Goal: Complete application form

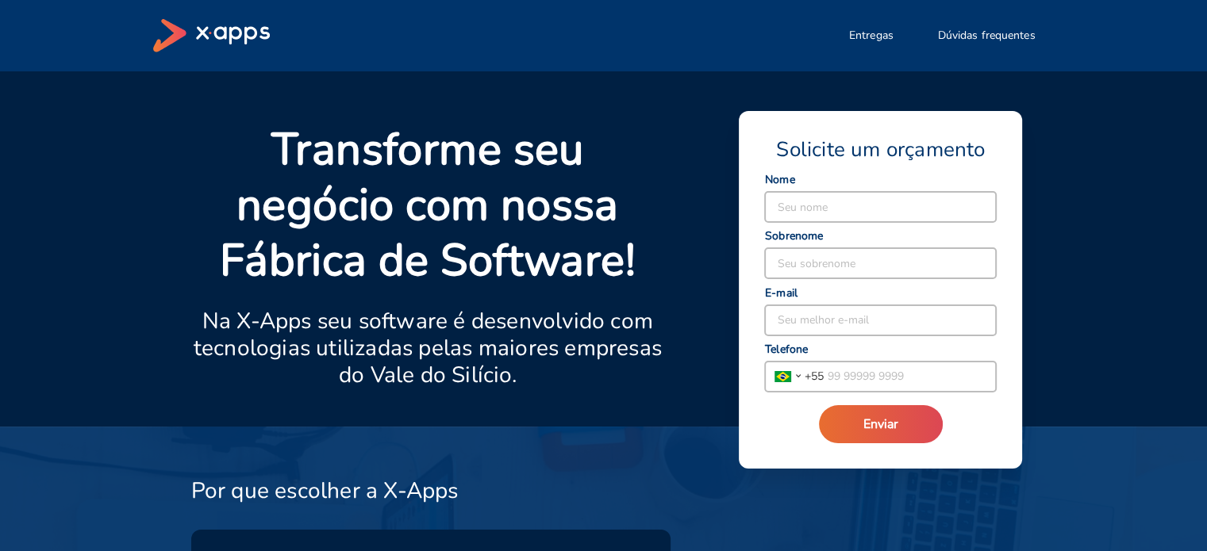
click at [835, 190] on div "Seu nome" at bounding box center [880, 199] width 232 height 47
click at [830, 196] on input at bounding box center [880, 207] width 231 height 30
type input "Carolina"
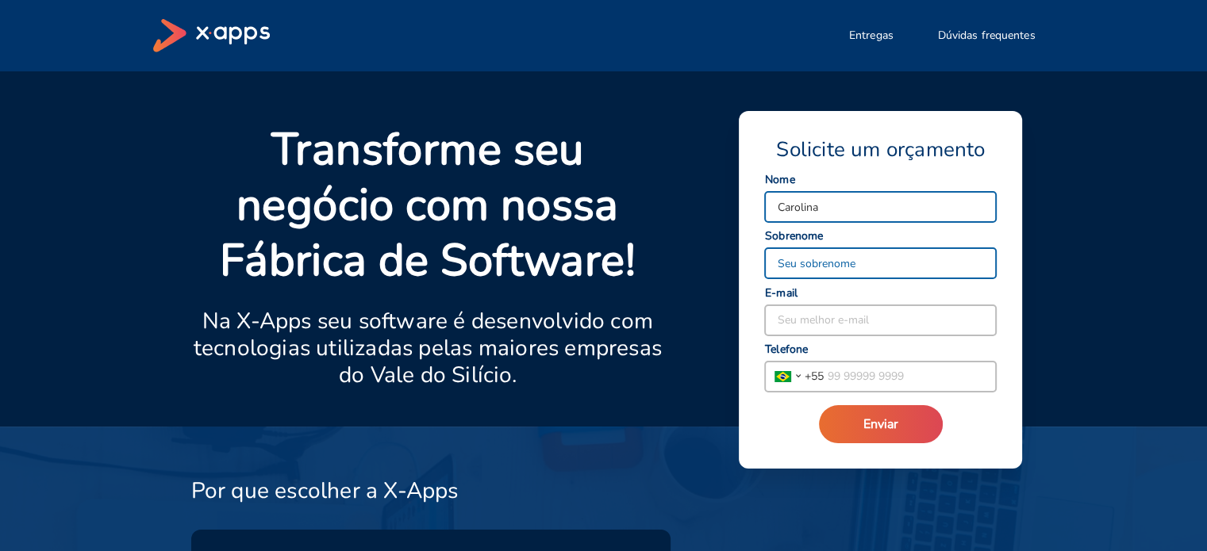
click at [835, 259] on input at bounding box center [880, 263] width 231 height 30
type input "Bento"
click at [841, 320] on input at bounding box center [880, 320] width 231 height 30
type input "caroliinab_@hotmail.com"
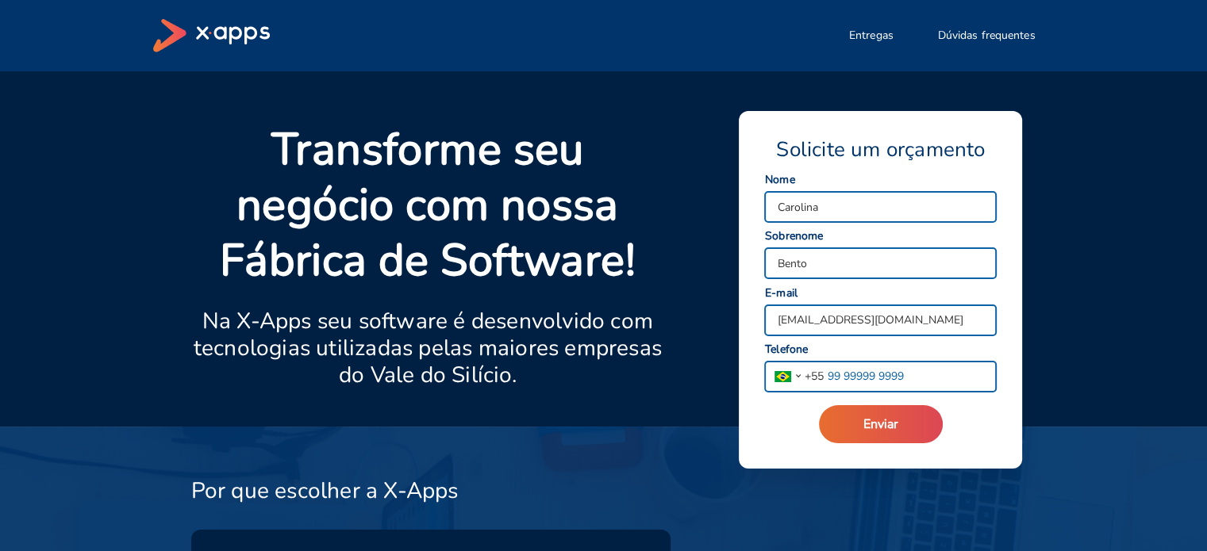
click at [842, 374] on input "tel" at bounding box center [910, 377] width 172 height 30
type input "(11) 95158-8542"
click at [899, 432] on button "Enviar" at bounding box center [881, 424] width 124 height 38
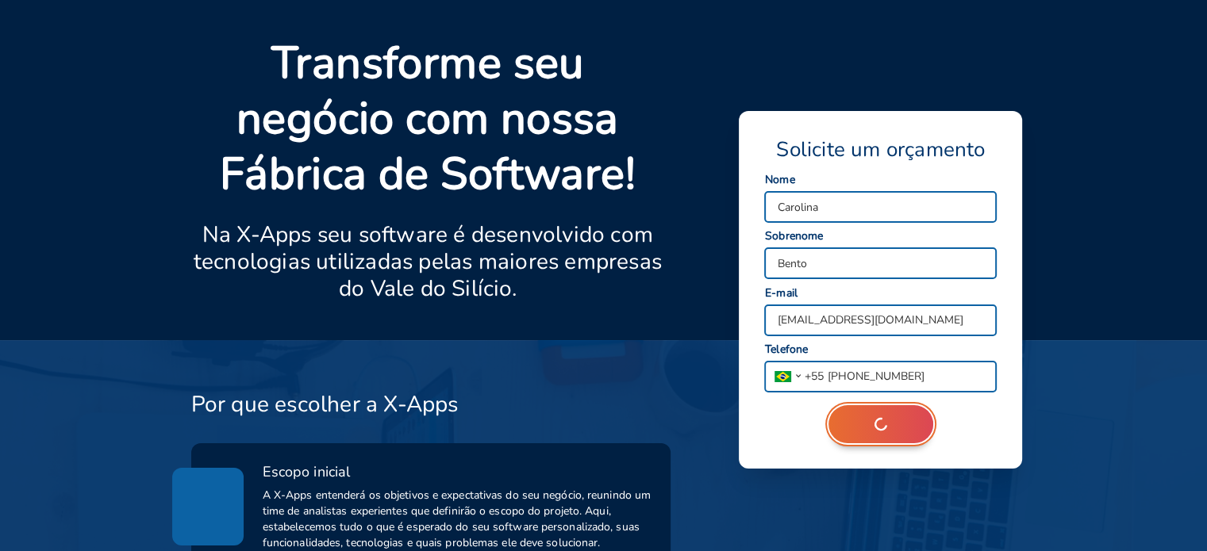
scroll to position [317, 0]
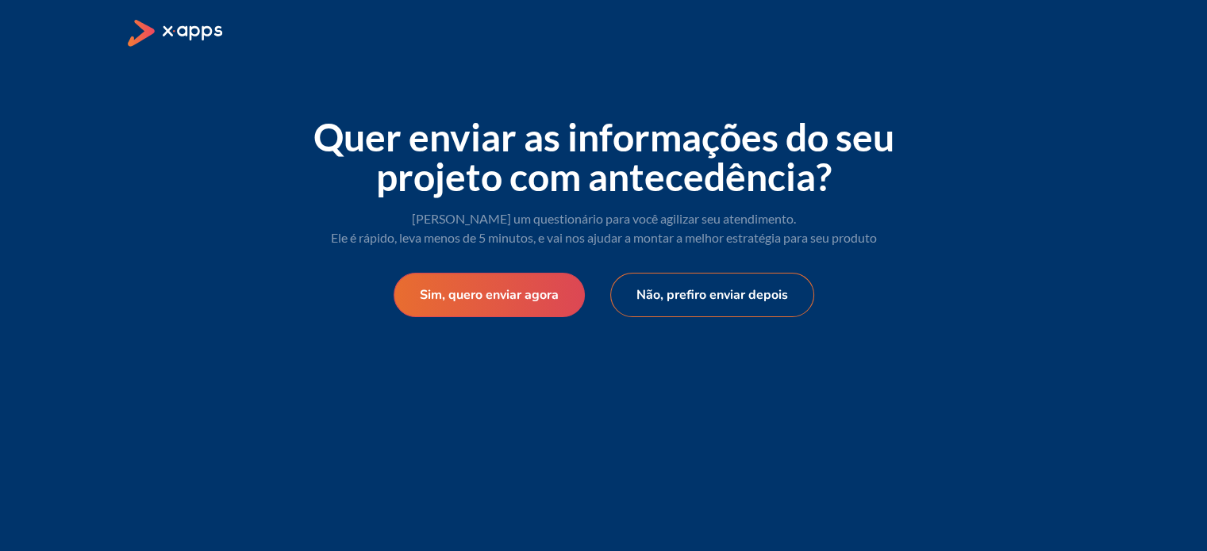
select select "BR"
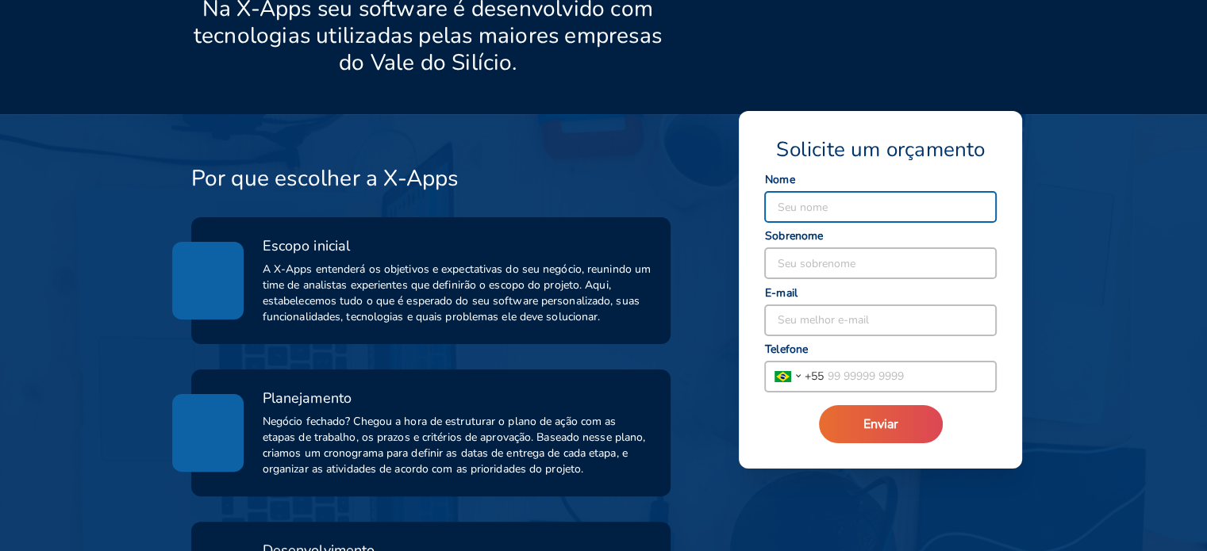
scroll to position [317, 0]
